Goal: Task Accomplishment & Management: Use online tool/utility

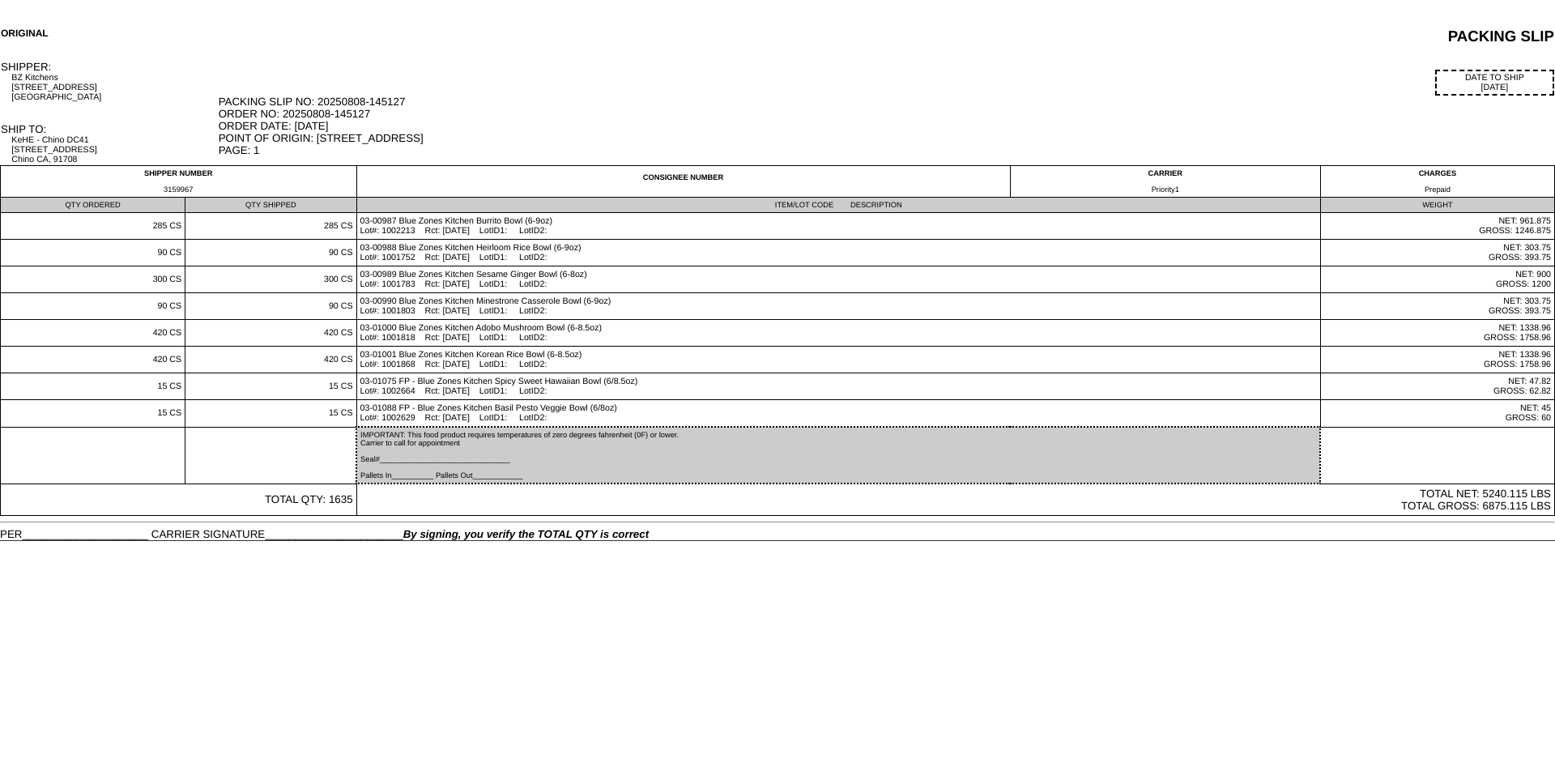
click at [152, 37] on td "ORIGINAL" at bounding box center [243, 36] width 487 height 20
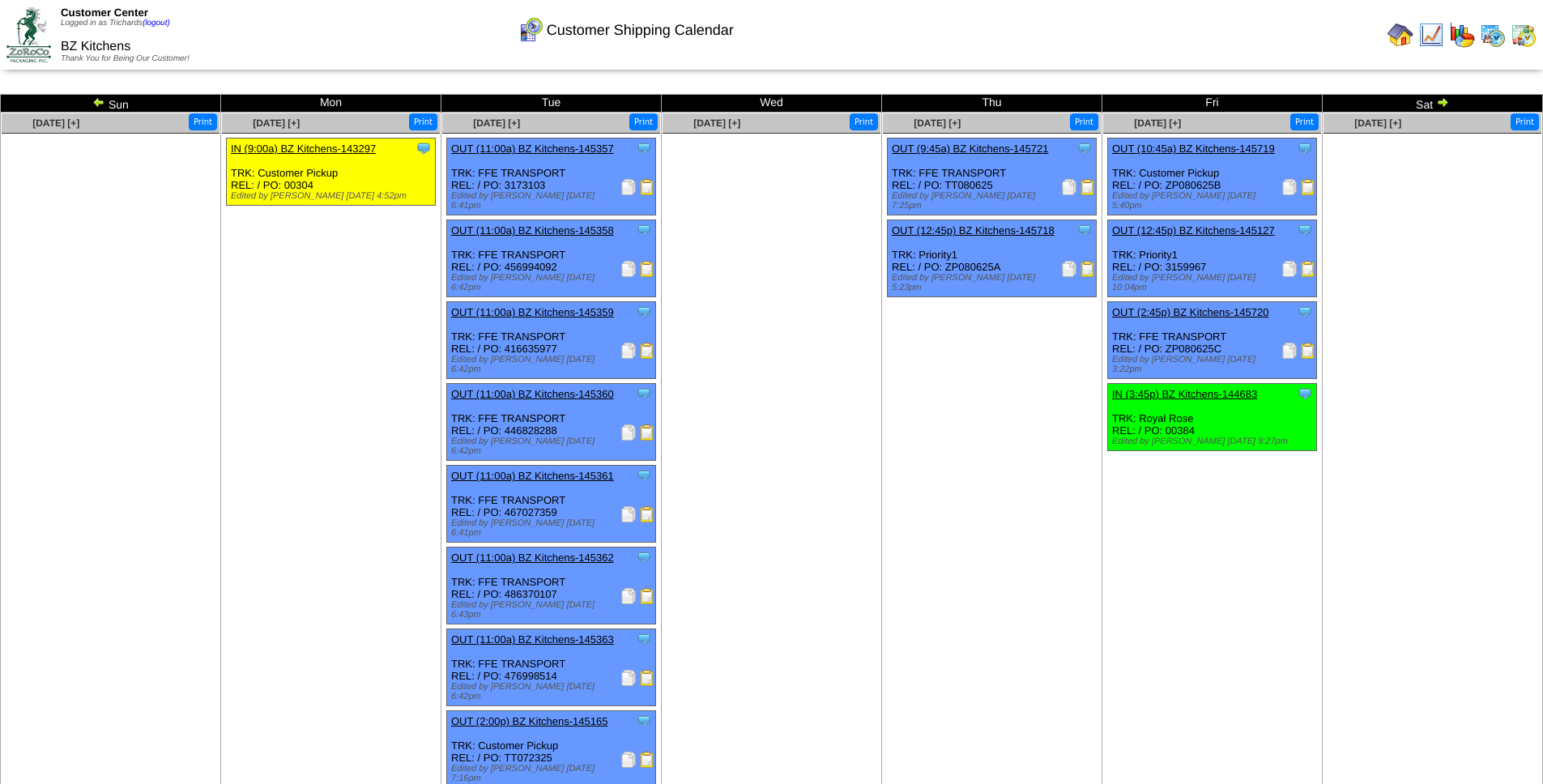
click at [1188, 257] on div "Clone Item OUT (12:45p) BZ Kitchens-145127 BZ Kitchens ScheduleID: 145127 420 C…" at bounding box center [1212, 259] width 209 height 77
copy div "3159967"
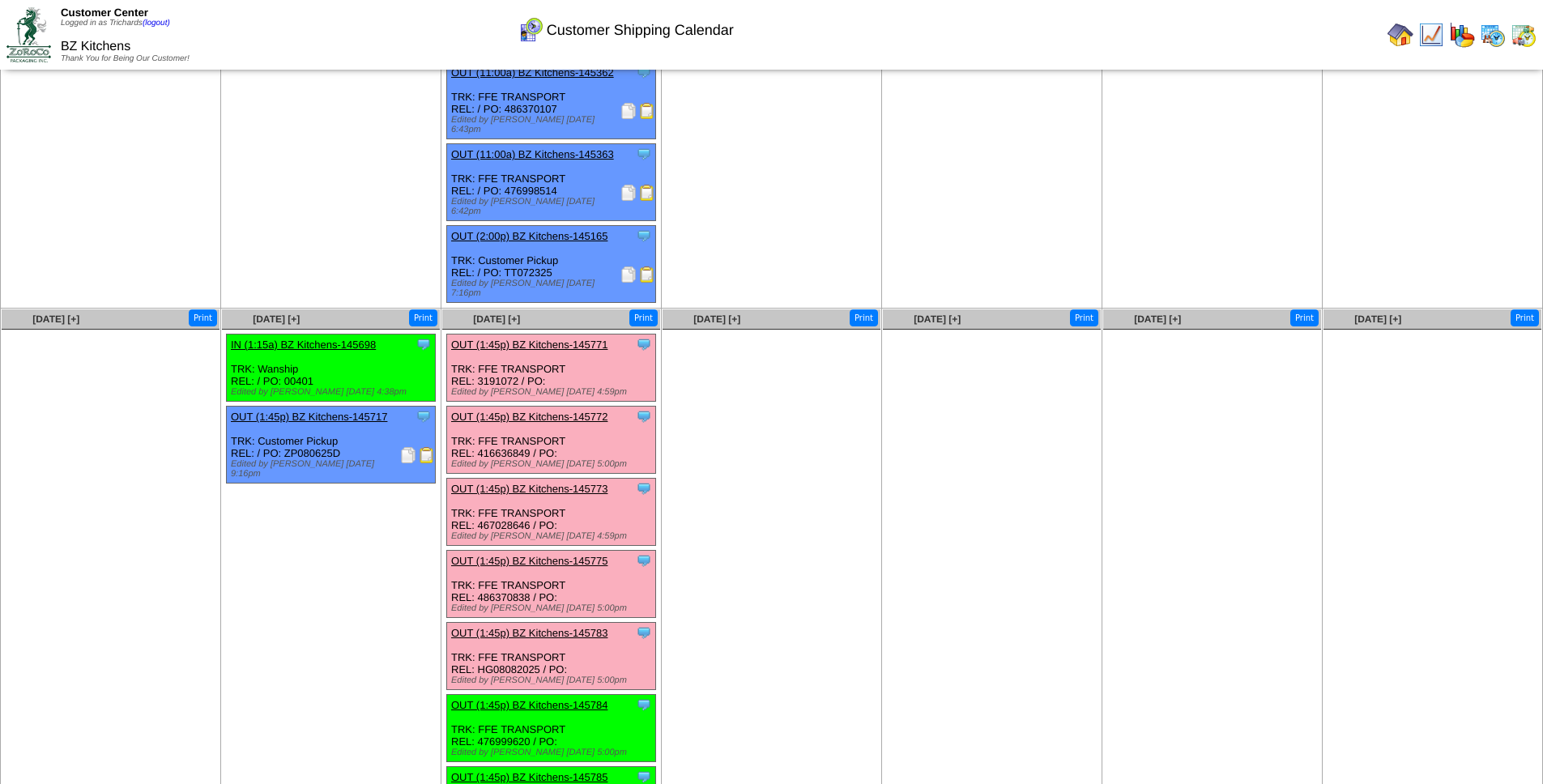
scroll to position [486, 0]
